Goal: Check status: Check status

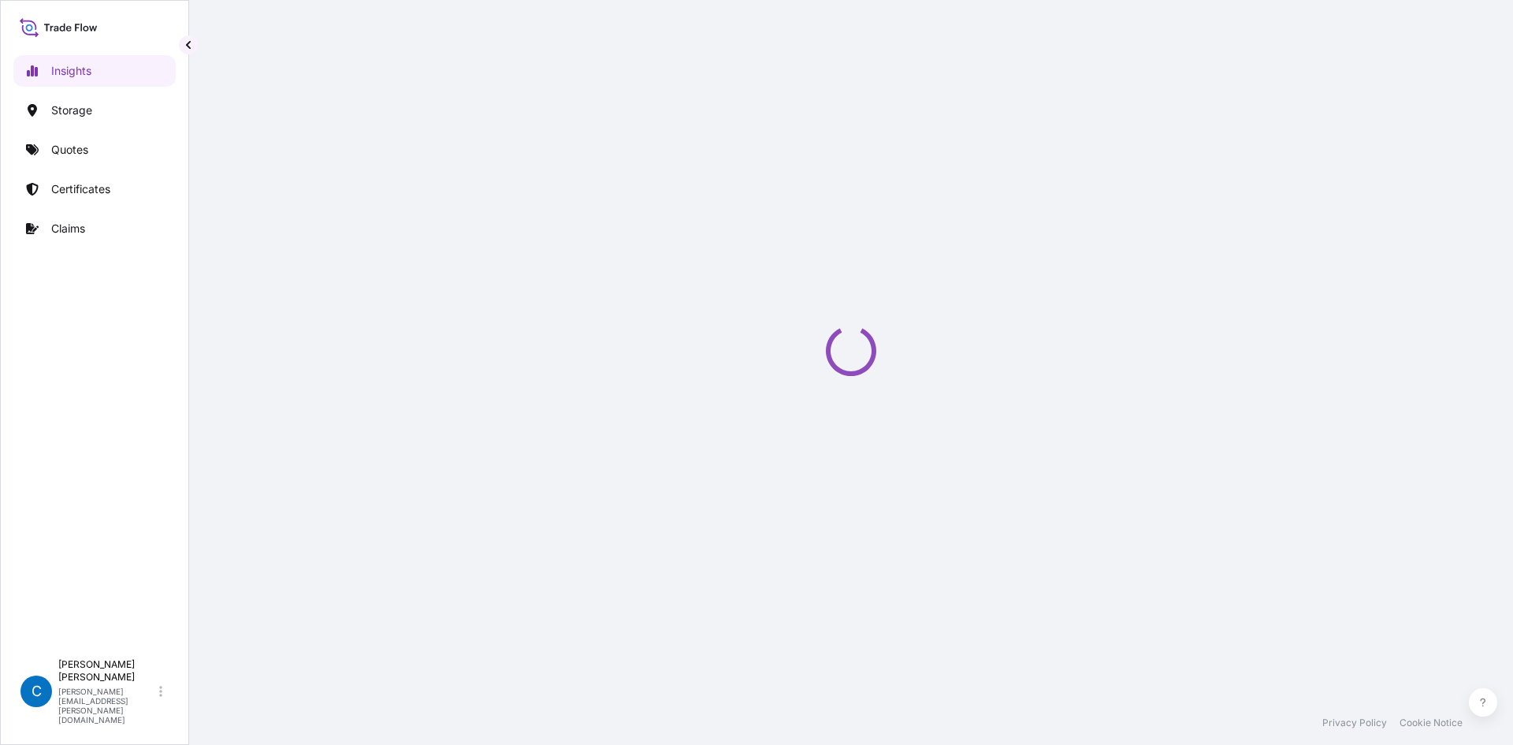
select select "2025"
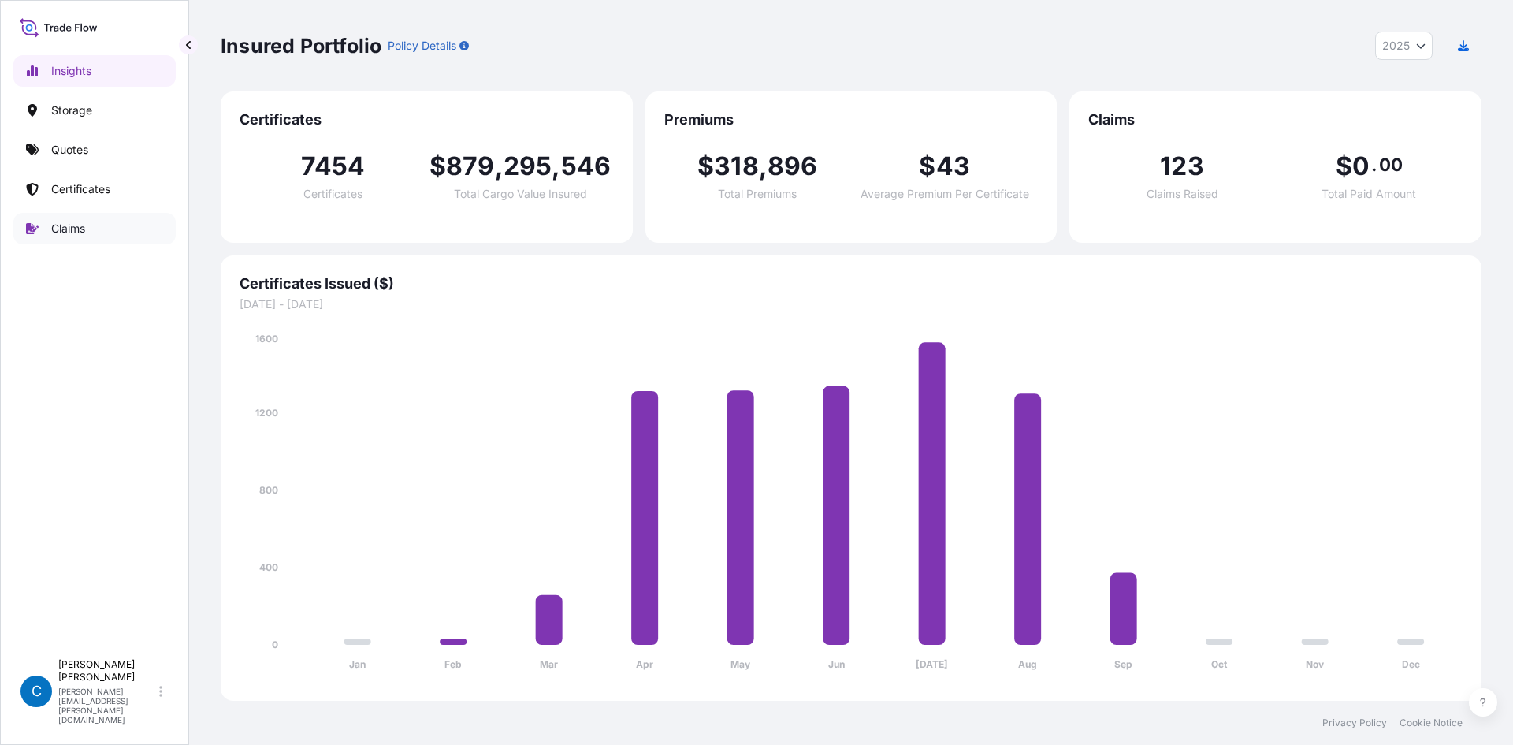
click at [72, 229] on p "Claims" at bounding box center [68, 229] width 34 height 16
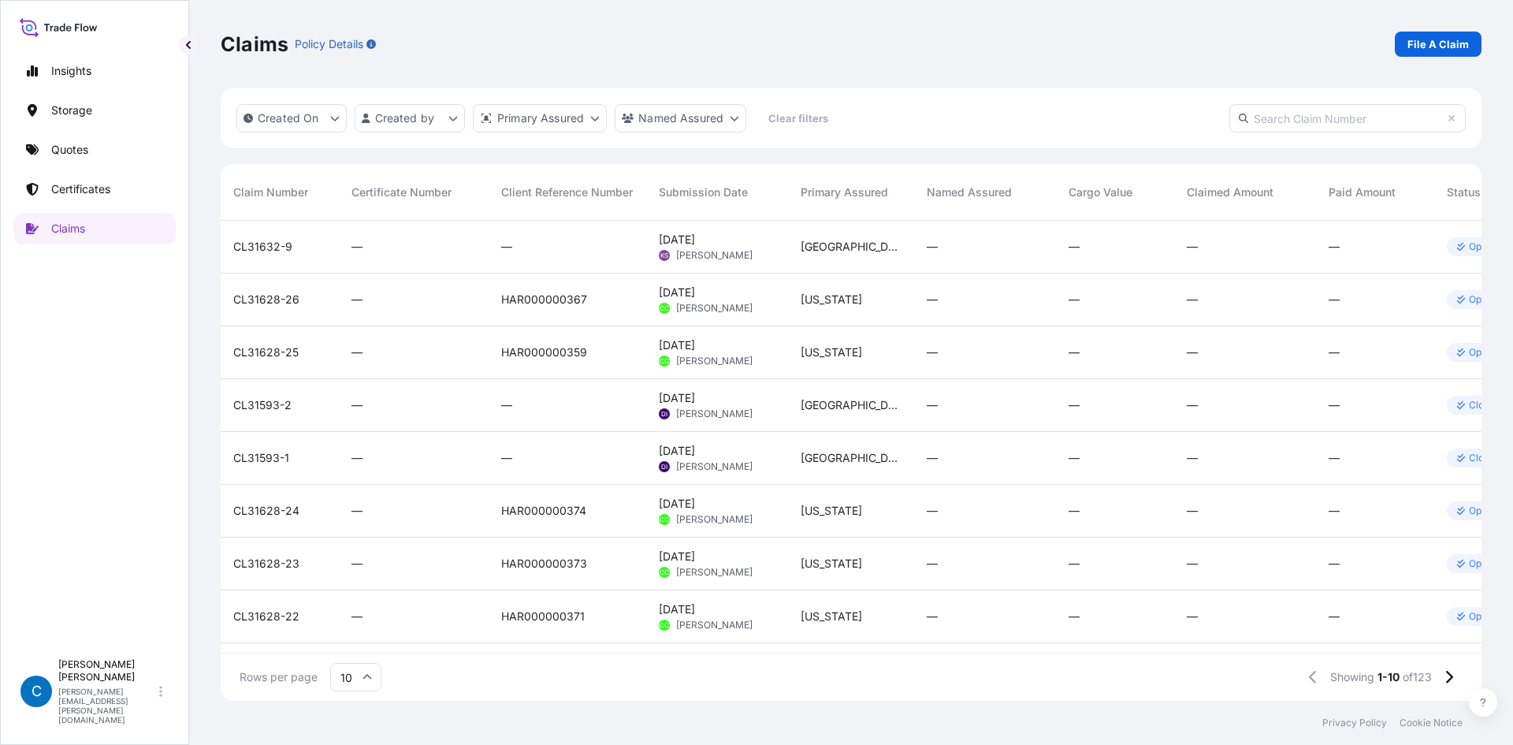
scroll to position [477, 1249]
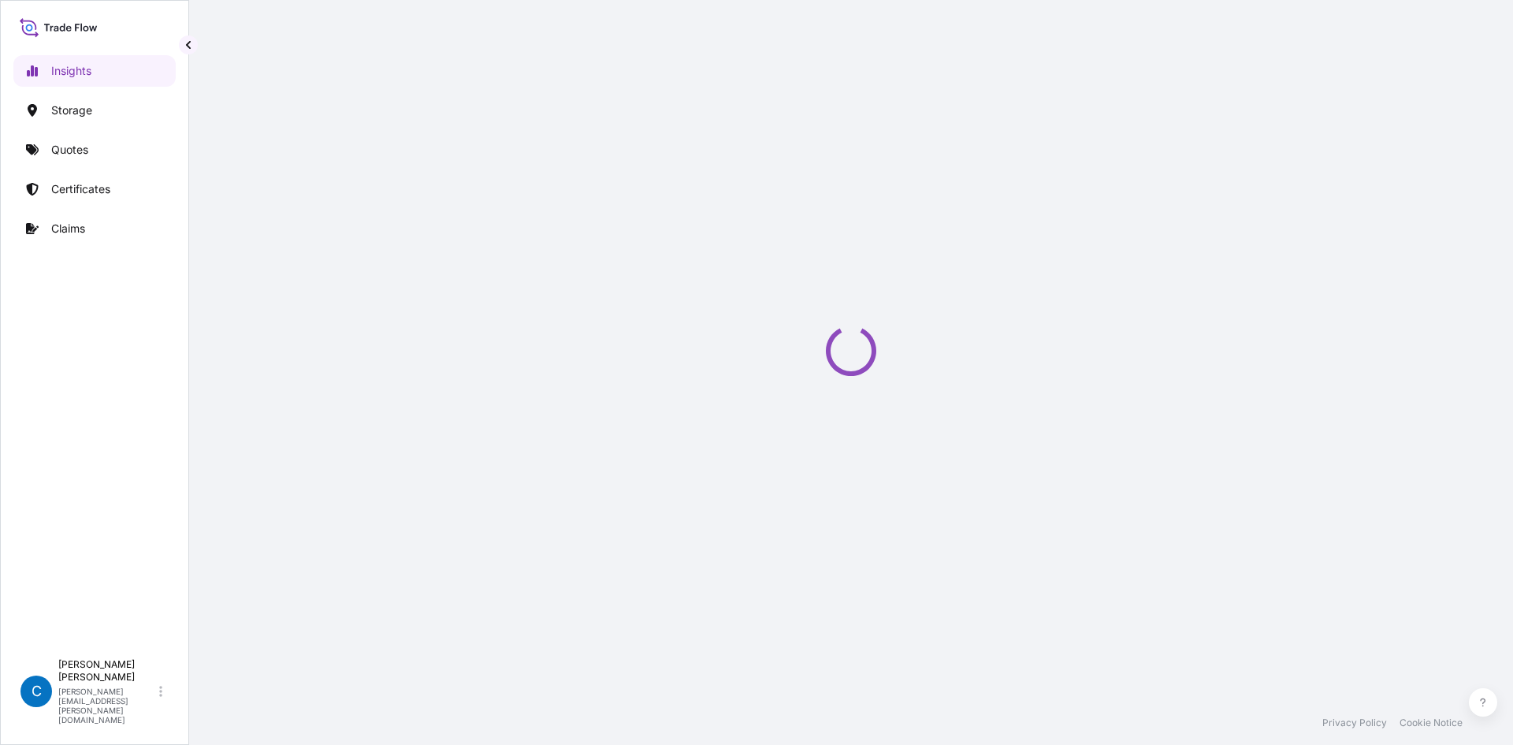
select select "2025"
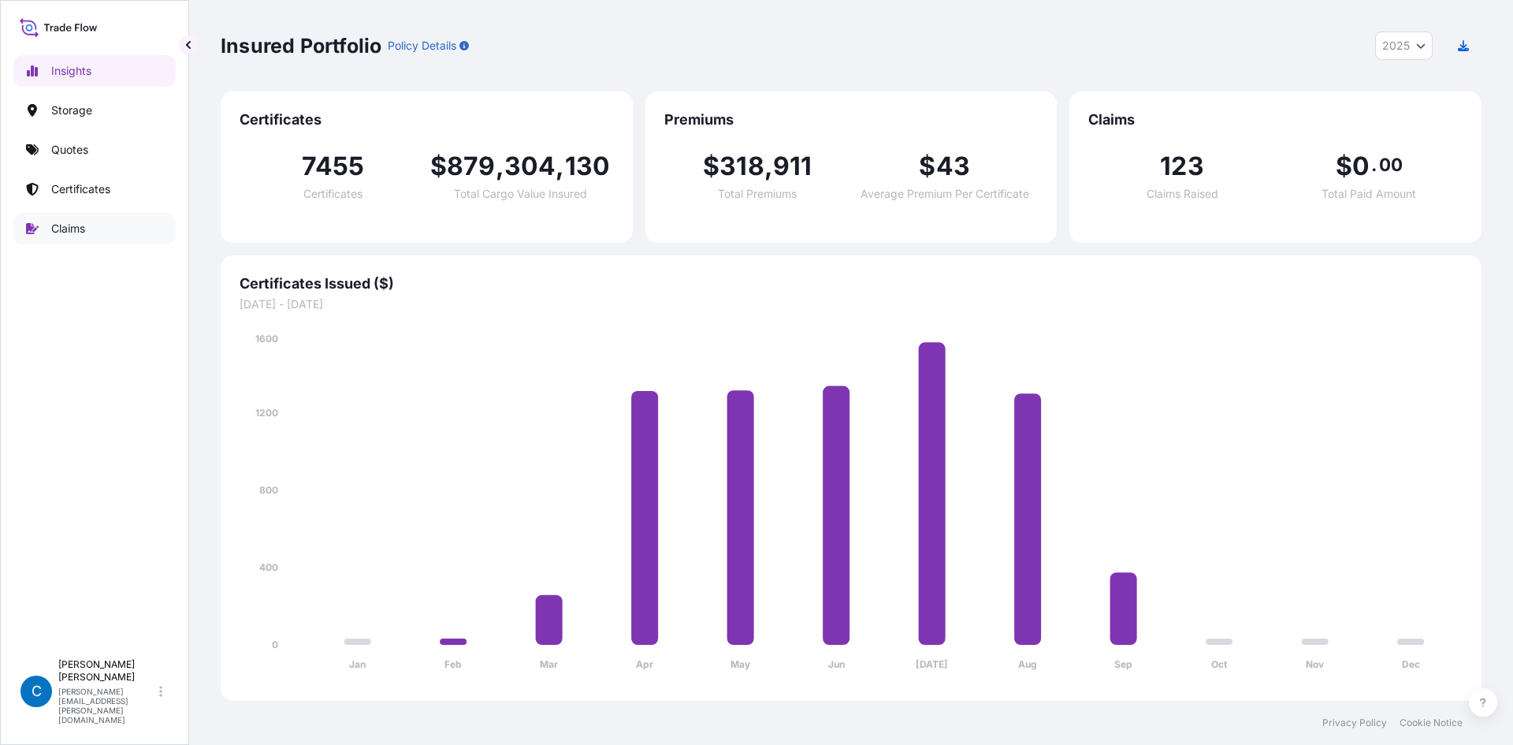
click at [99, 231] on link "Claims" at bounding box center [94, 229] width 162 height 32
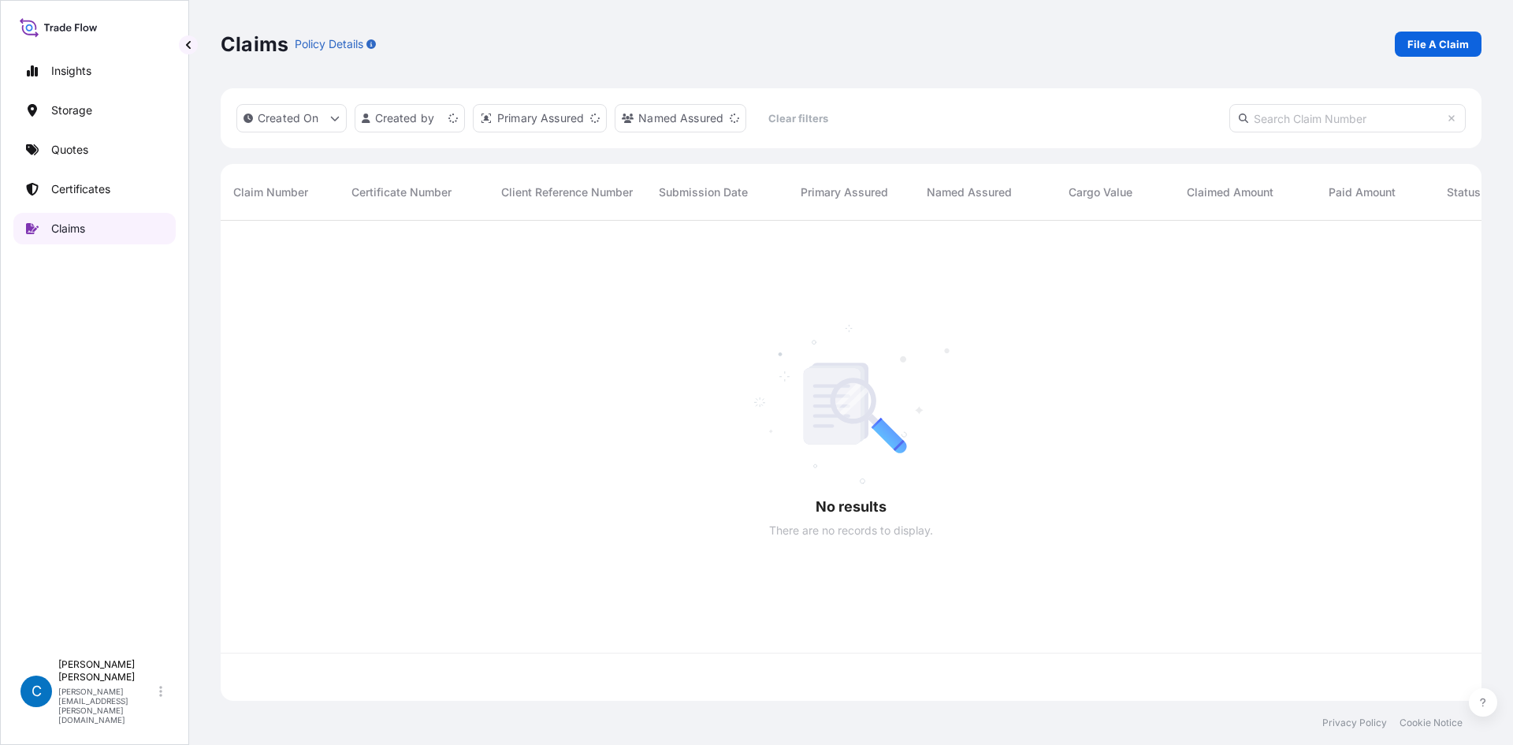
scroll to position [477, 1249]
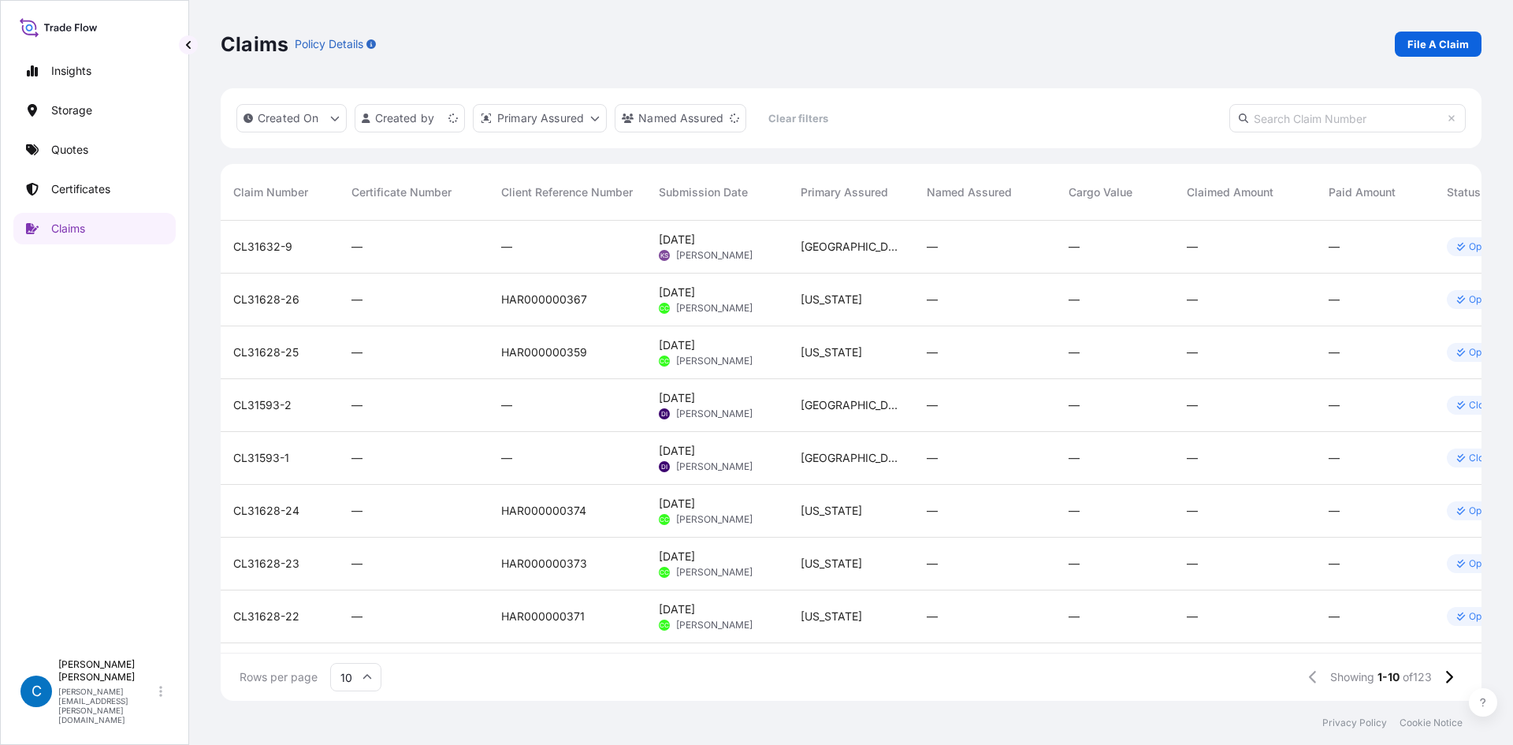
click at [1278, 118] on input "text" at bounding box center [1347, 118] width 236 height 28
paste input "CL31602-2-1-5"
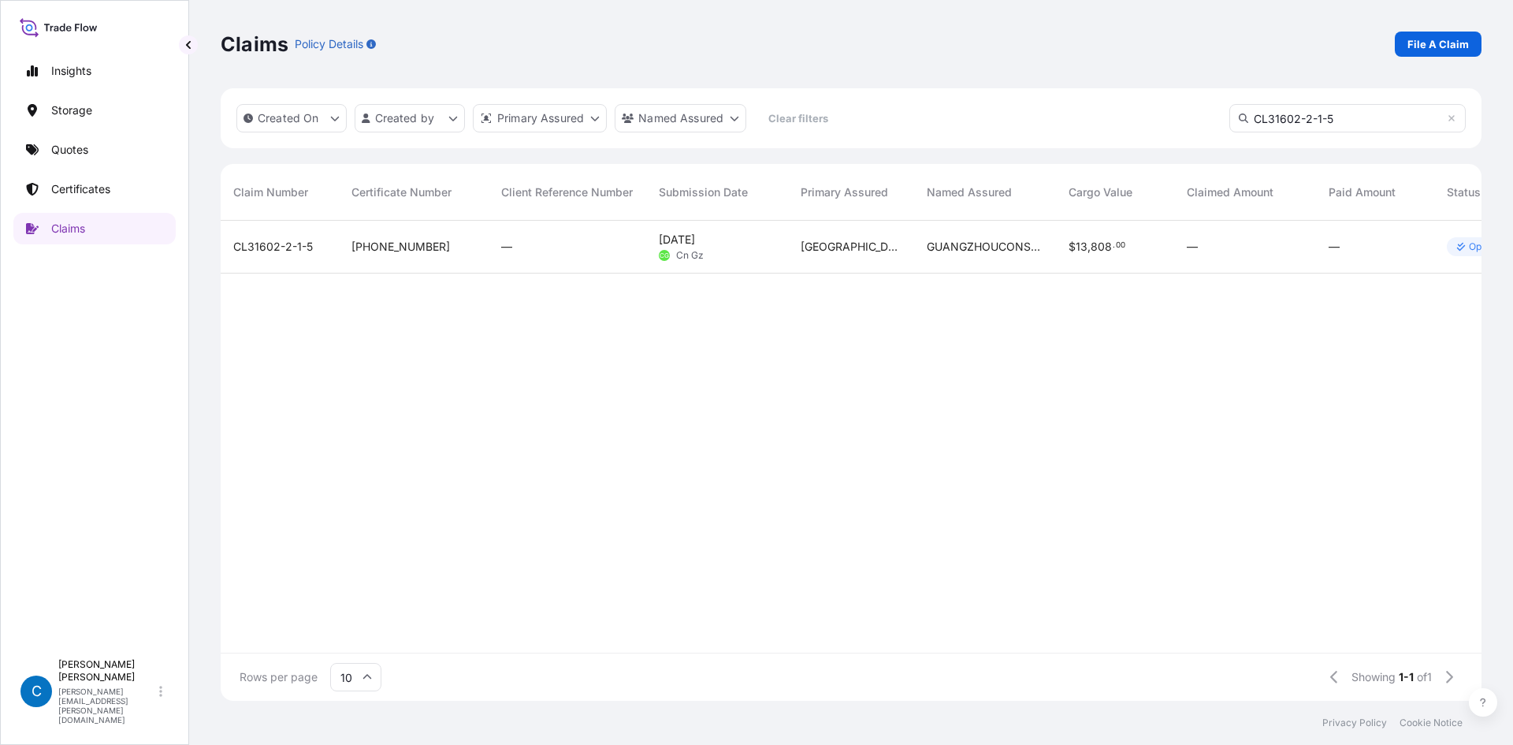
type input "CL31602-2-1-5"
click at [271, 247] on span "CL31602-2-1-5" at bounding box center [273, 247] width 80 height 16
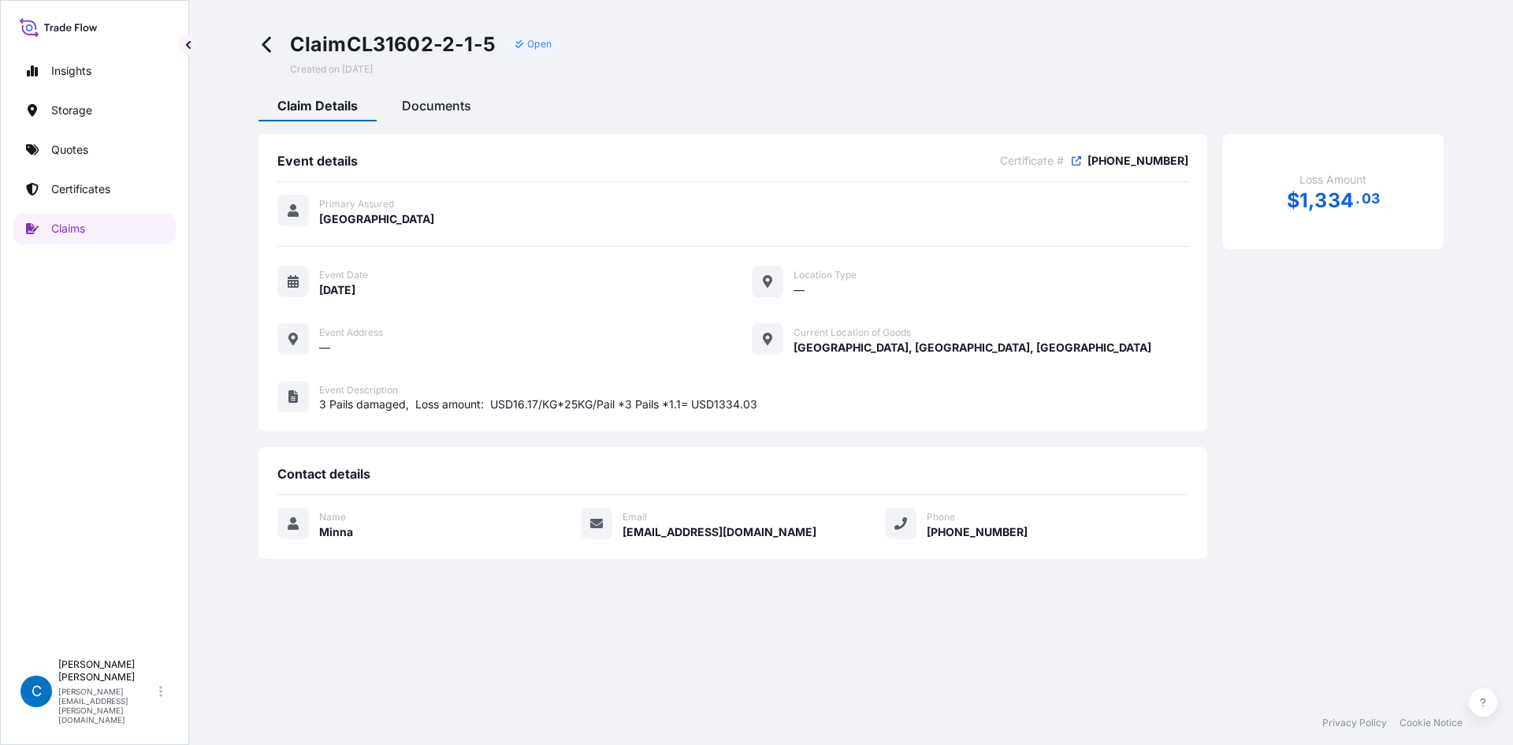
click at [450, 113] on span "Documents" at bounding box center [436, 106] width 69 height 16
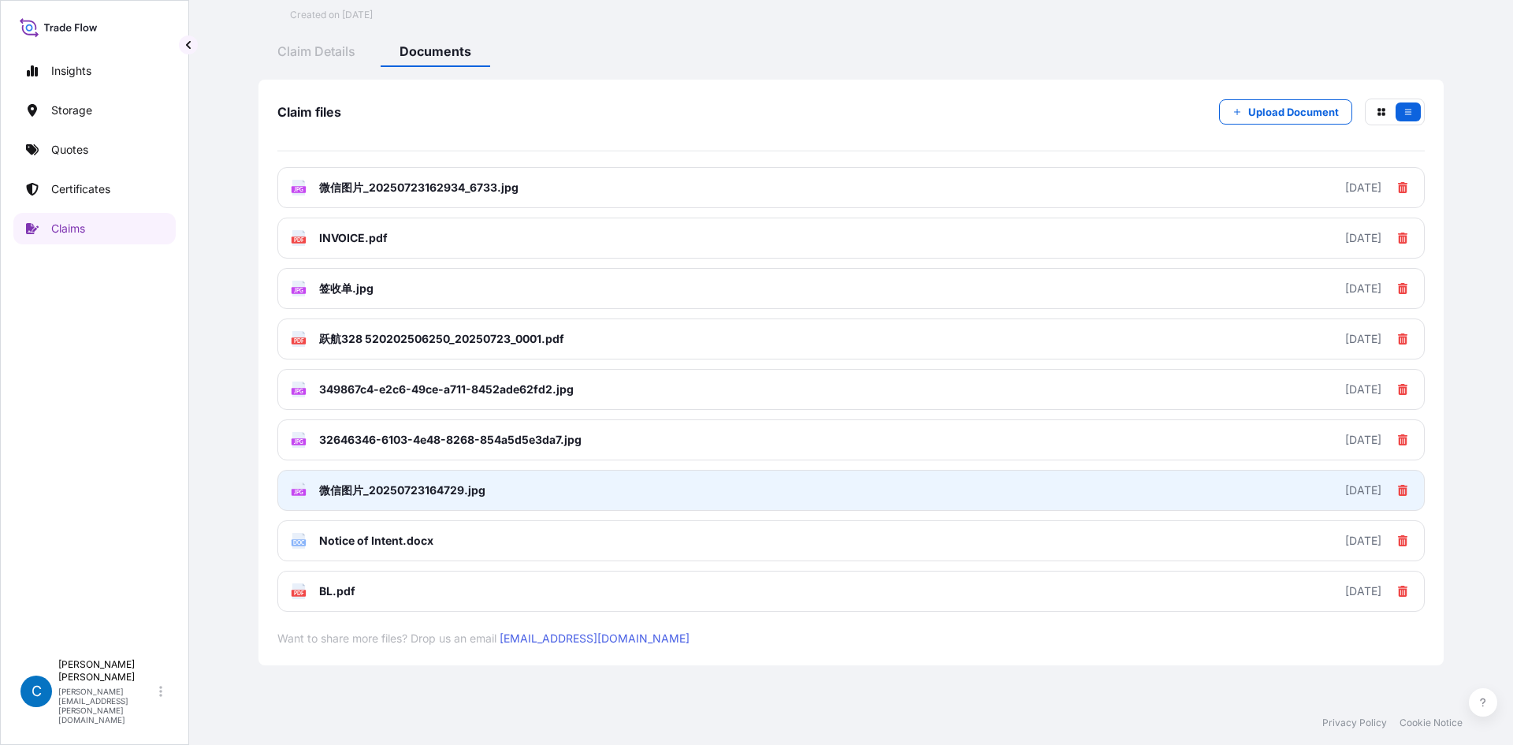
scroll to position [82, 0]
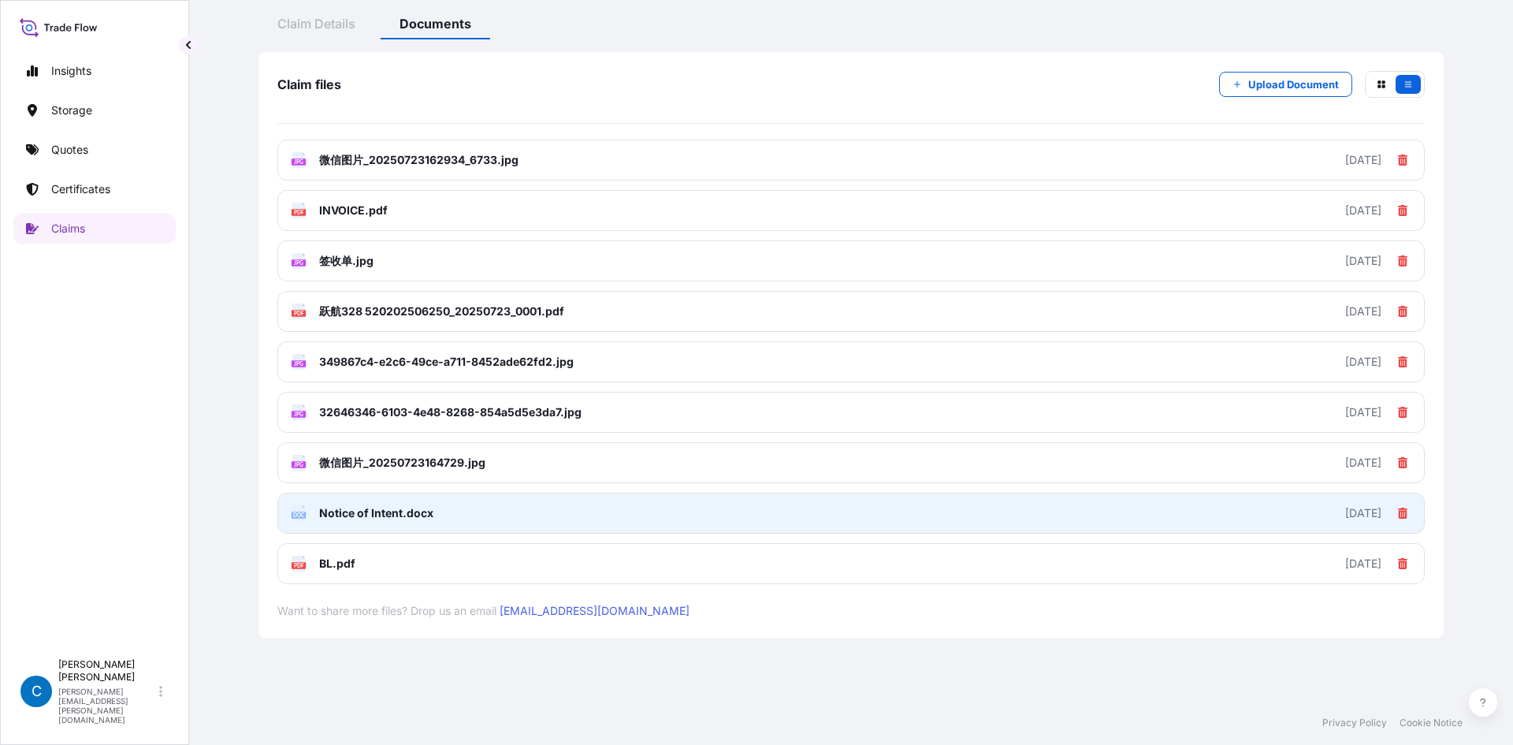
click at [411, 504] on link "DOC Notice of Intent.docx [DATE]" at bounding box center [850, 513] width 1147 height 41
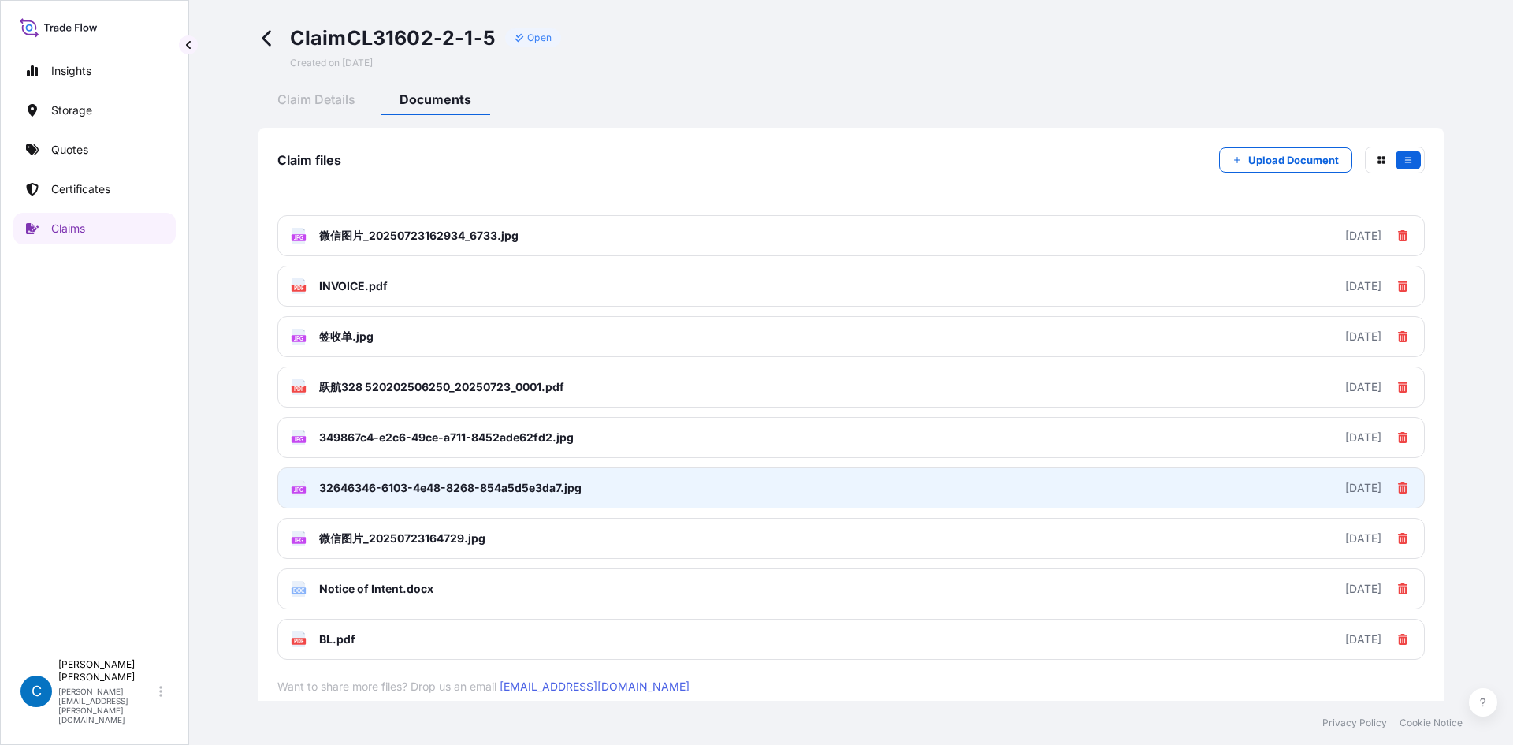
scroll to position [0, 0]
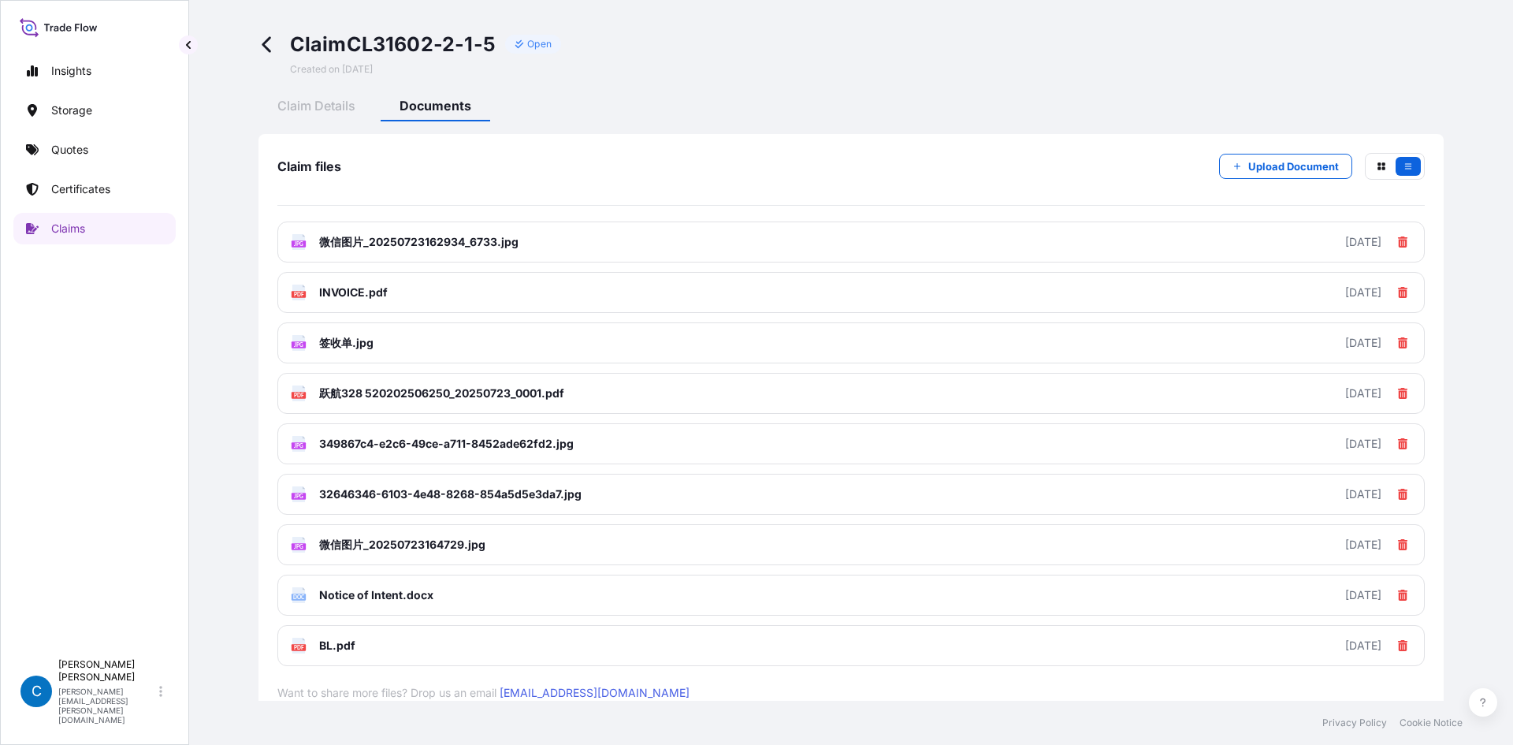
click at [258, 40] on icon at bounding box center [267, 44] width 18 height 18
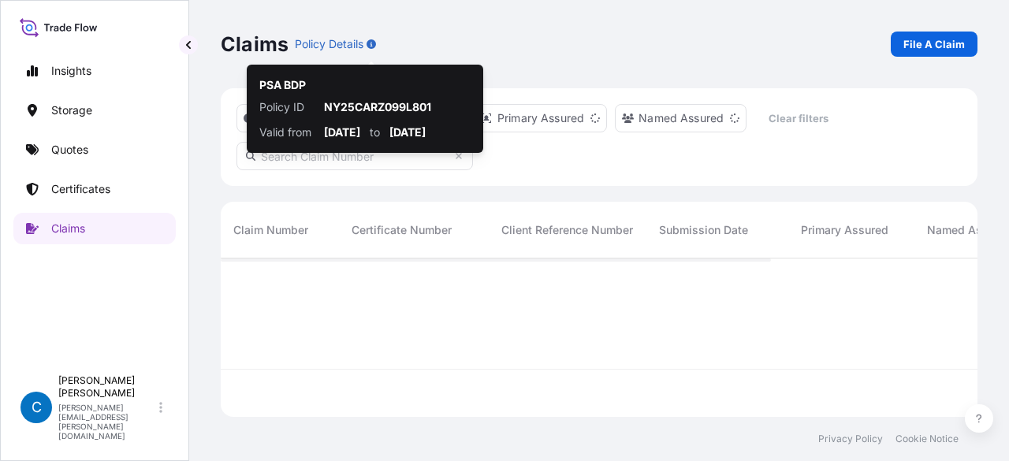
scroll to position [13, 13]
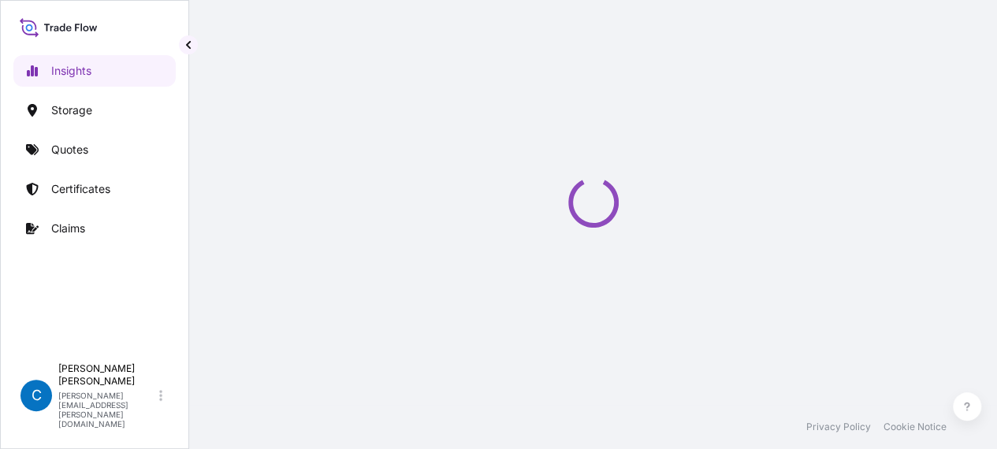
select select "2025"
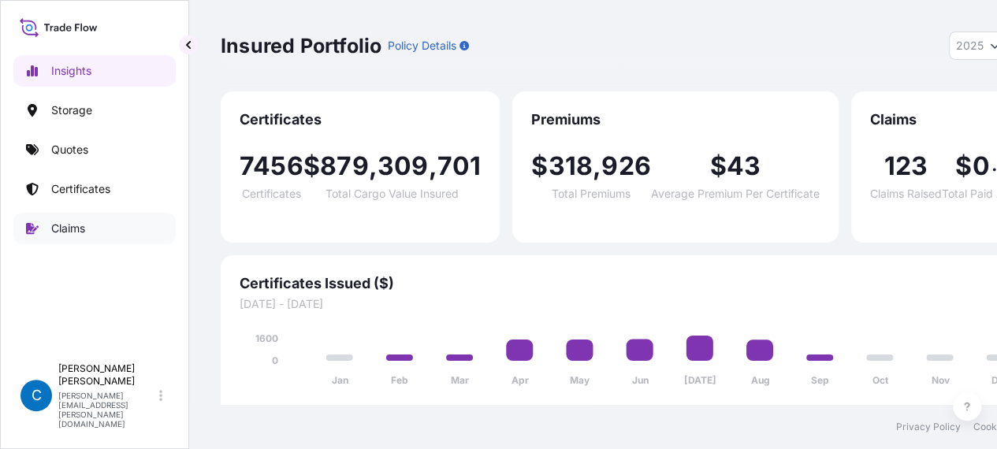
click at [52, 221] on p "Claims" at bounding box center [68, 229] width 34 height 16
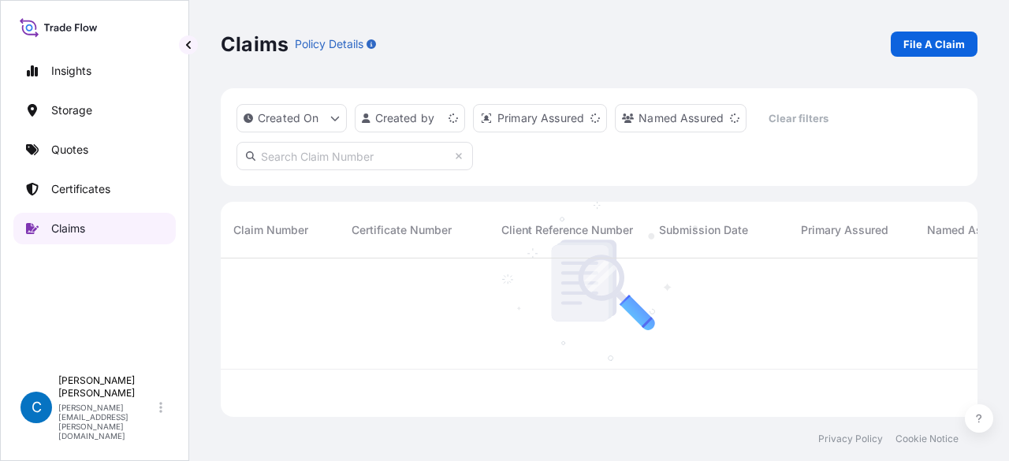
scroll to position [155, 744]
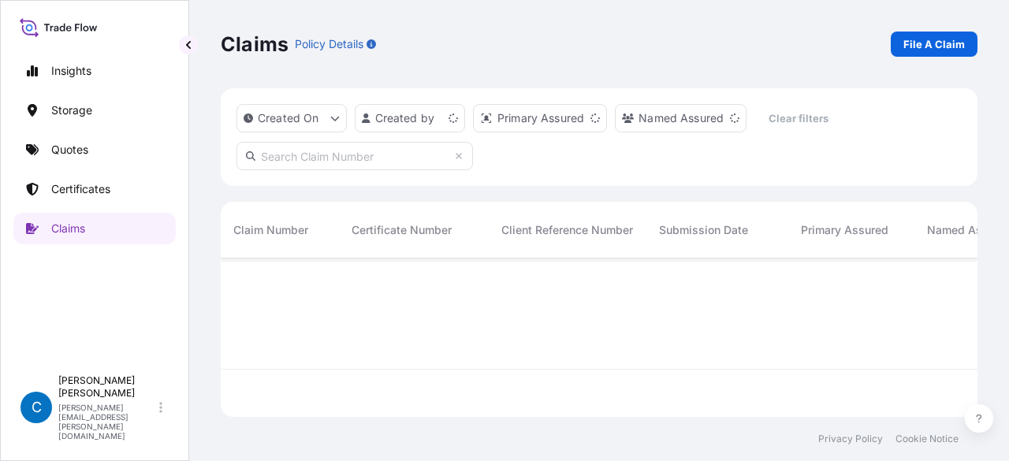
click at [403, 164] on input "text" at bounding box center [354, 156] width 236 height 28
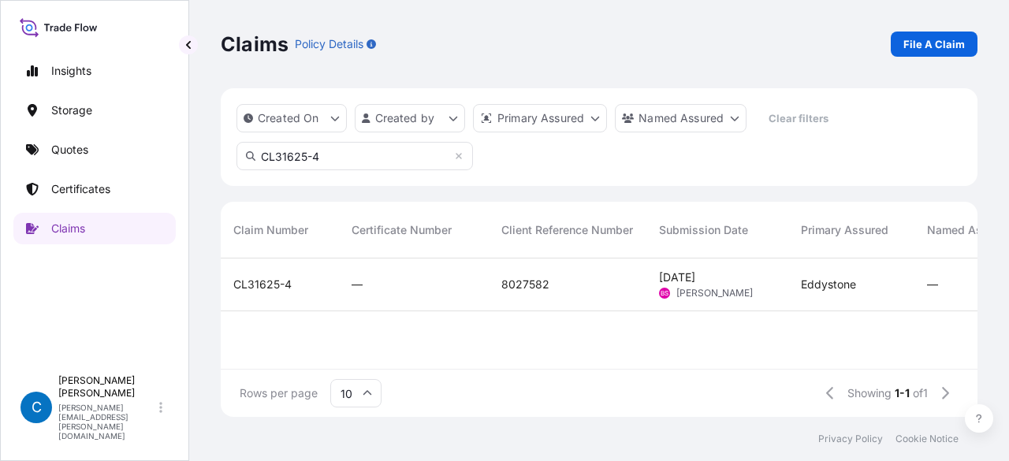
type input "CL31625-4"
click at [276, 281] on span "CL31625-4" at bounding box center [262, 285] width 58 height 16
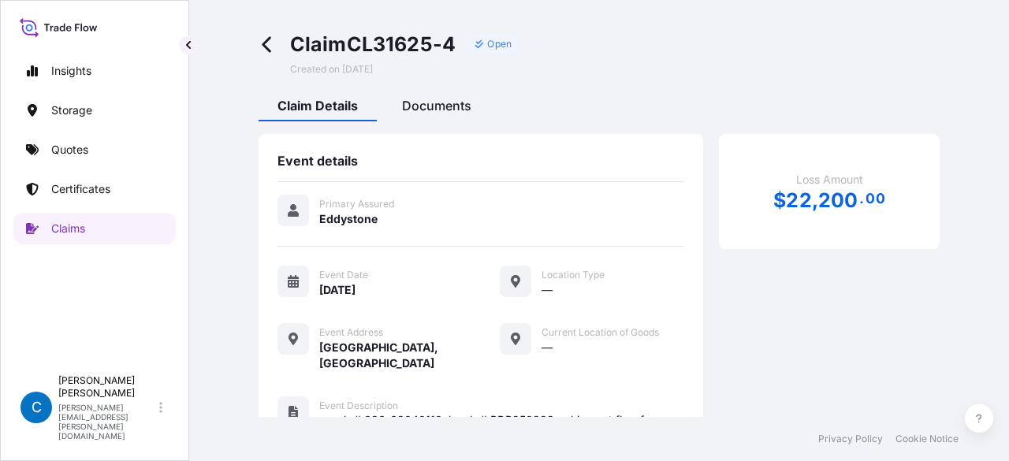
click at [434, 110] on span "Documents" at bounding box center [436, 106] width 69 height 16
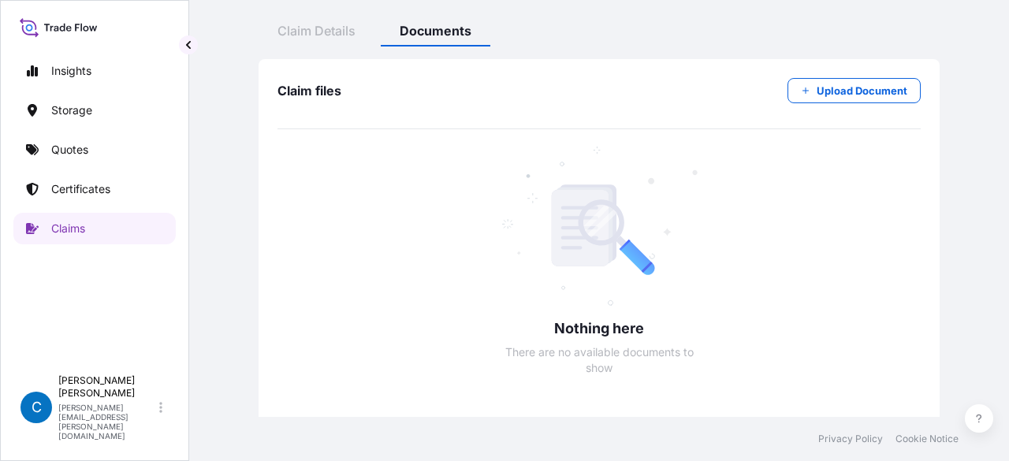
scroll to position [158, 0]
